Goal: Ask a question

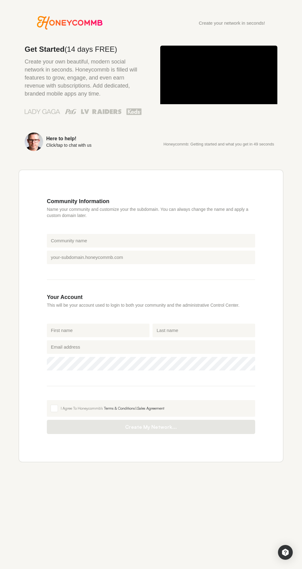
click at [75, 23] on icon "Honeycommb" at bounding box center [70, 23] width 66 height 14
click at [284, 544] on div "Create your network in seconds! Get Started (14 days FREE) Create your own beau…" at bounding box center [151, 300] width 302 height 569
click at [282, 549] on div "Open Intercom Messenger" at bounding box center [285, 552] width 15 height 15
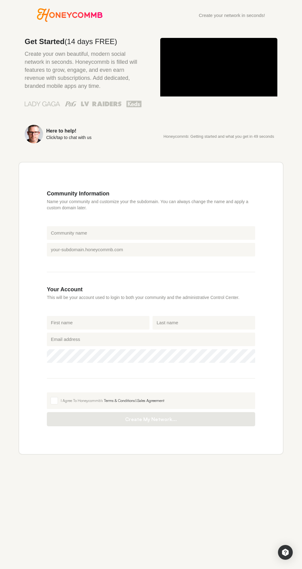
scroll to position [8, 0]
click at [283, 556] on img "Open Intercom Messenger" at bounding box center [285, 552] width 7 height 7
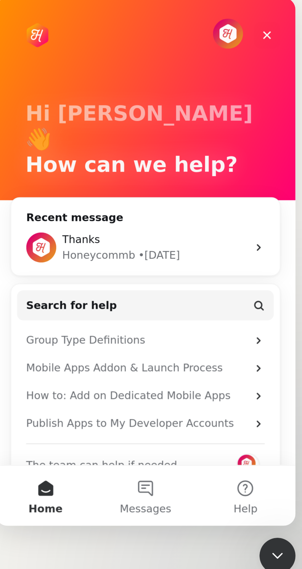
scroll to position [15, 0]
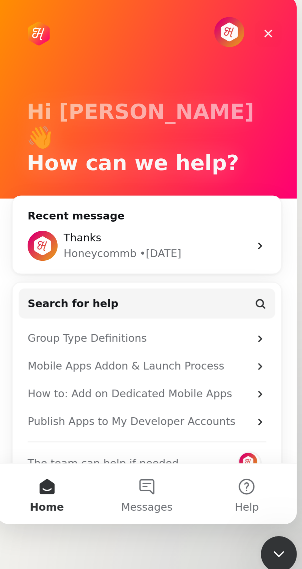
click at [56, 185] on span "The team can help if needed" at bounding box center [41, 188] width 62 height 6
click at [50, 185] on span "The team can help if needed" at bounding box center [41, 188] width 62 height 6
click at [52, 179] on div "The team can help if needed" at bounding box center [59, 186] width 98 height 14
click at [57, 200] on button "Messages" at bounding box center [58, 201] width 41 height 25
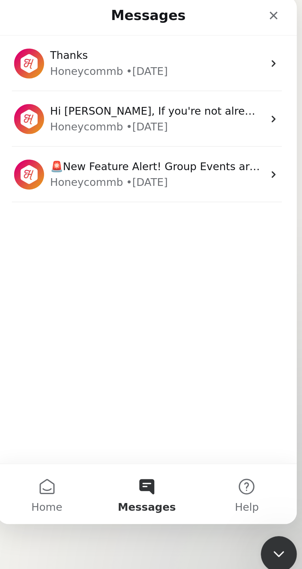
click at [83, 25] on div "Honeycommb • [DATE]" at bounding box center [62, 27] width 87 height 6
